Goal: Information Seeking & Learning: Find specific page/section

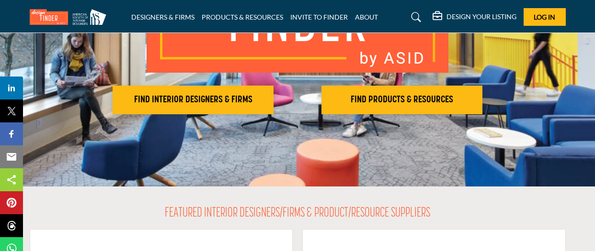
scroll to position [158, 0]
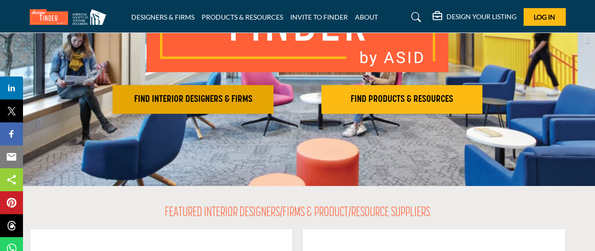
click at [237, 103] on h2 "FIND INTERIOR DESIGNERS & FIRMS" at bounding box center [192, 99] width 155 height 11
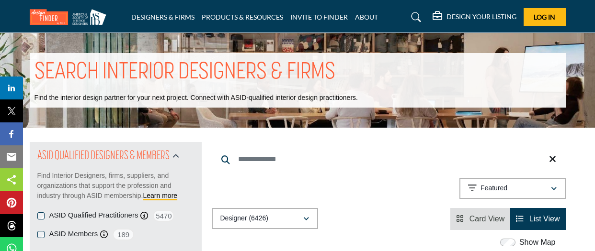
drag, startPoint x: 275, startPoint y: 160, endPoint x: 259, endPoint y: 166, distance: 17.4
click at [275, 160] on input "Search Keyword" at bounding box center [389, 159] width 354 height 23
type input "**********"
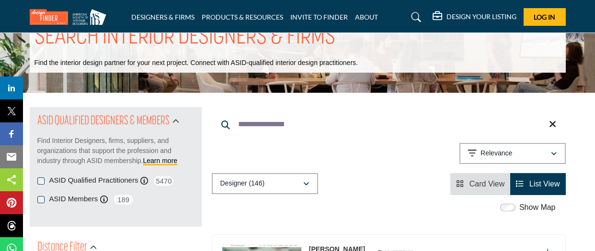
scroll to position [1, 0]
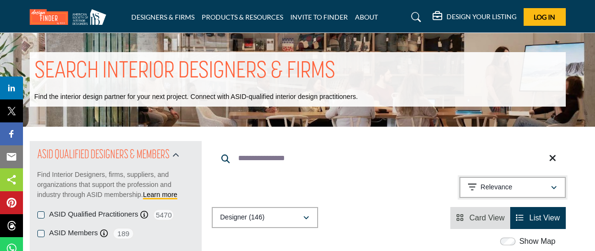
click at [523, 192] on button "Relevance" at bounding box center [512, 187] width 106 height 21
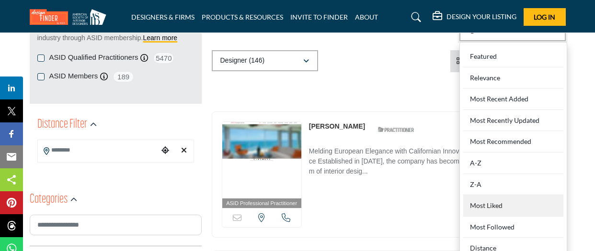
scroll to position [160, 0]
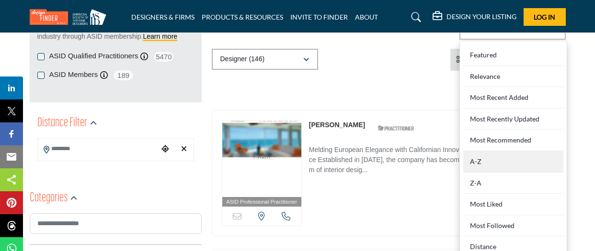
click at [512, 160] on div "A-Z" at bounding box center [513, 162] width 100 height 22
